Goal: Check status

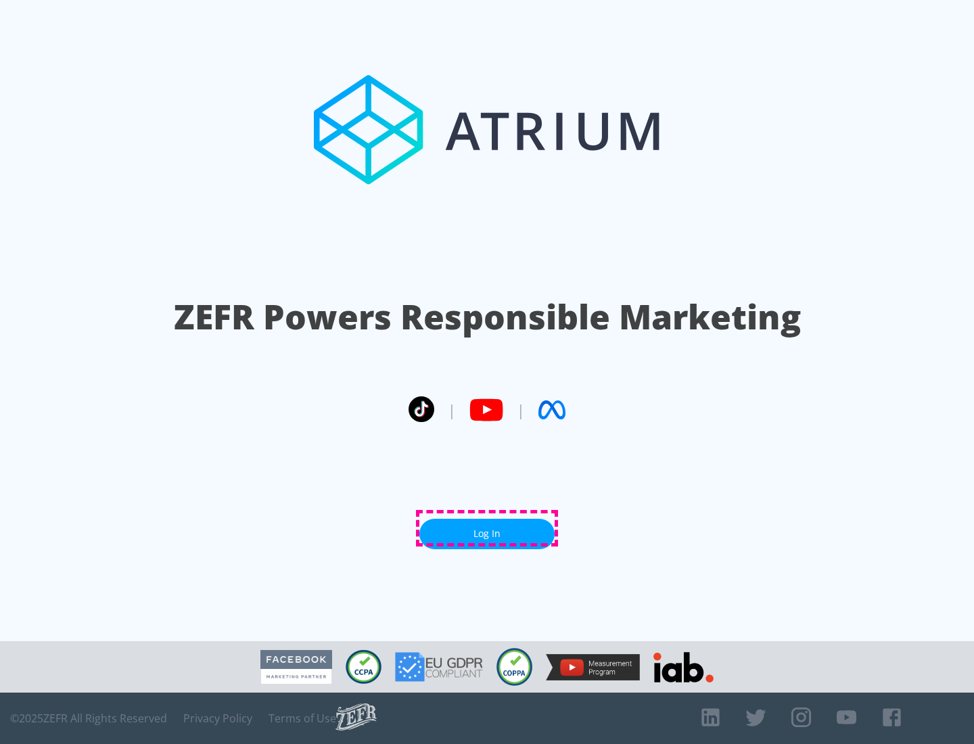
click at [487, 528] on link "Log In" at bounding box center [486, 534] width 135 height 30
